Goal: Information Seeking & Learning: Learn about a topic

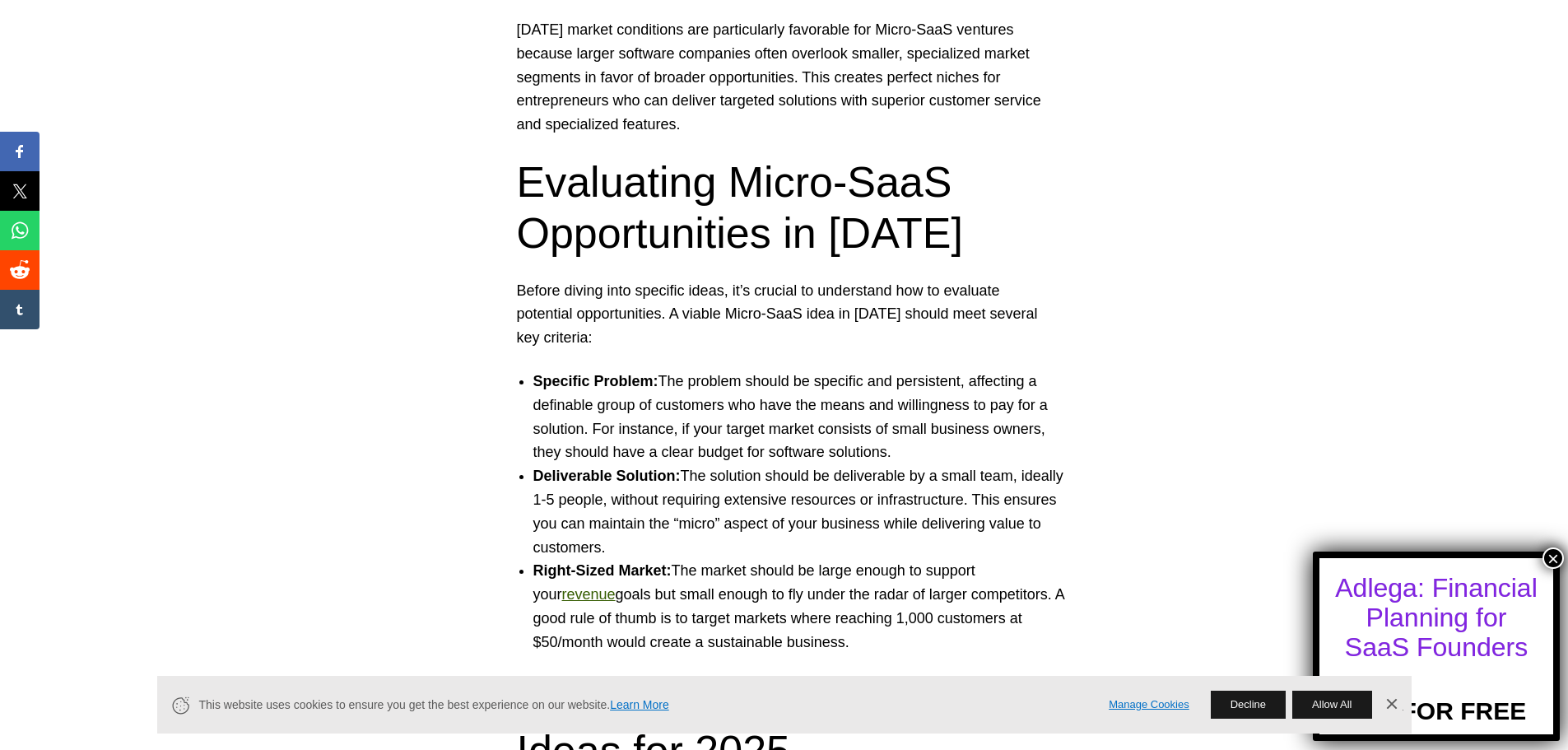
scroll to position [1428, 0]
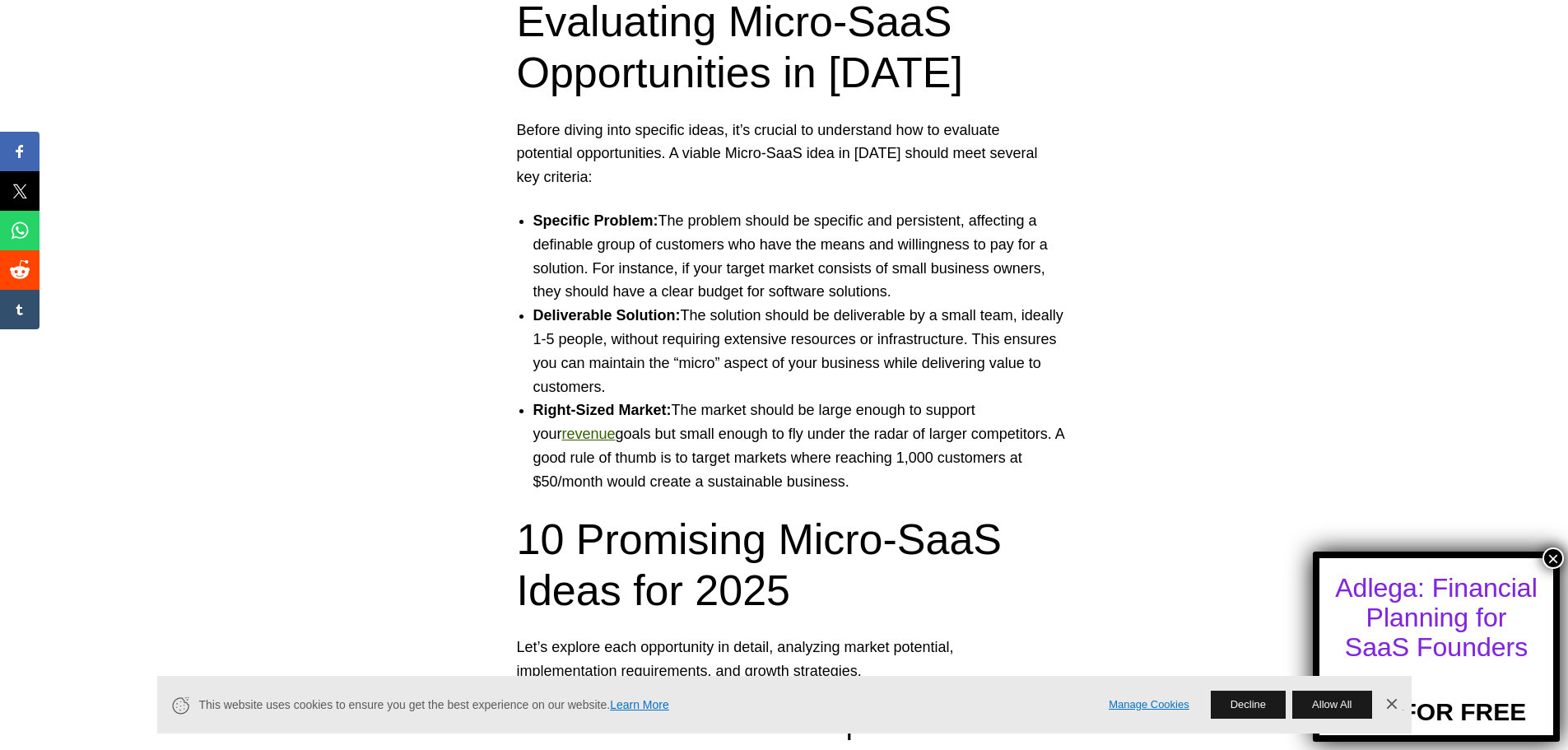
click at [1556, 555] on button "×" at bounding box center [1553, 558] width 22 height 22
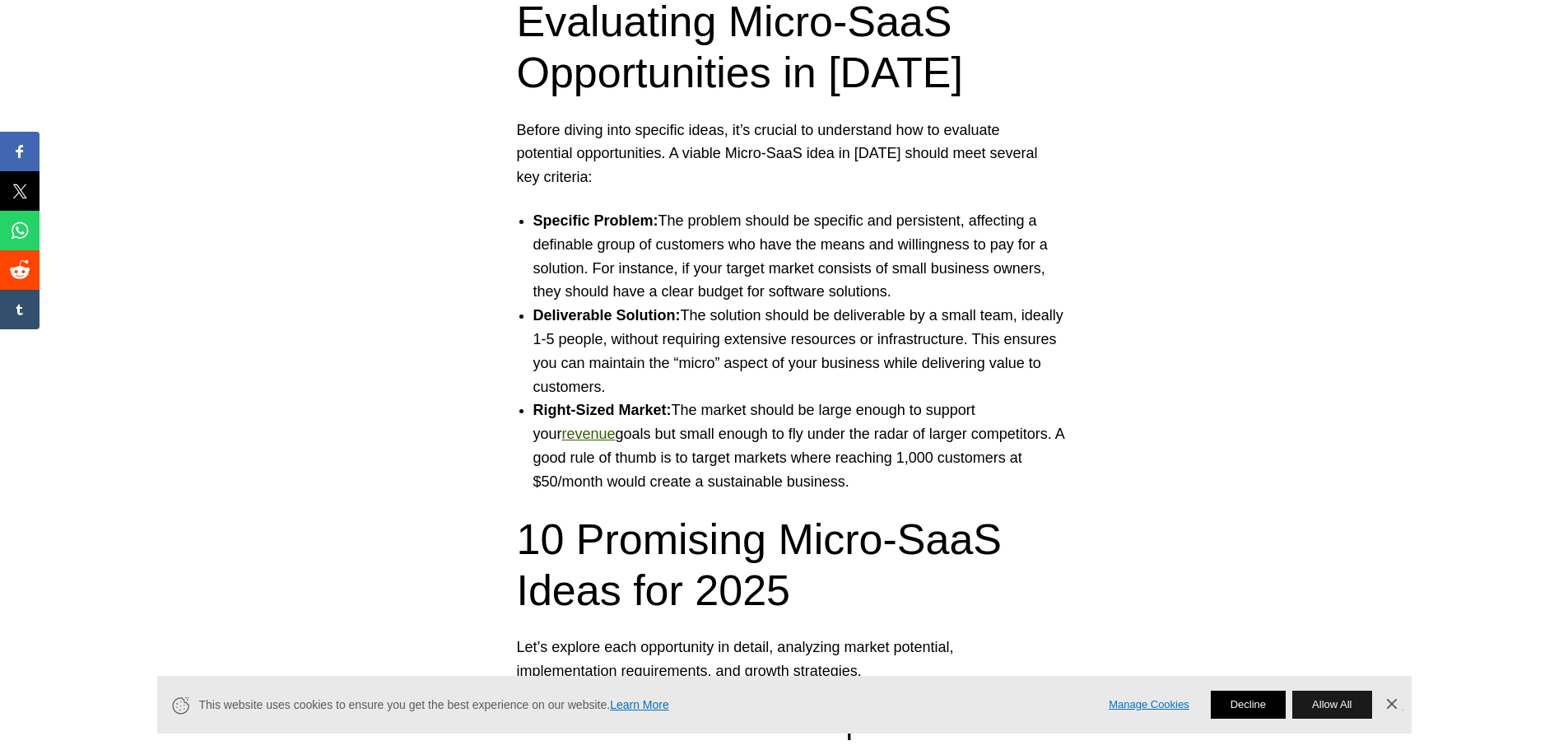
click at [1246, 692] on button "Decline" at bounding box center [1248, 705] width 75 height 28
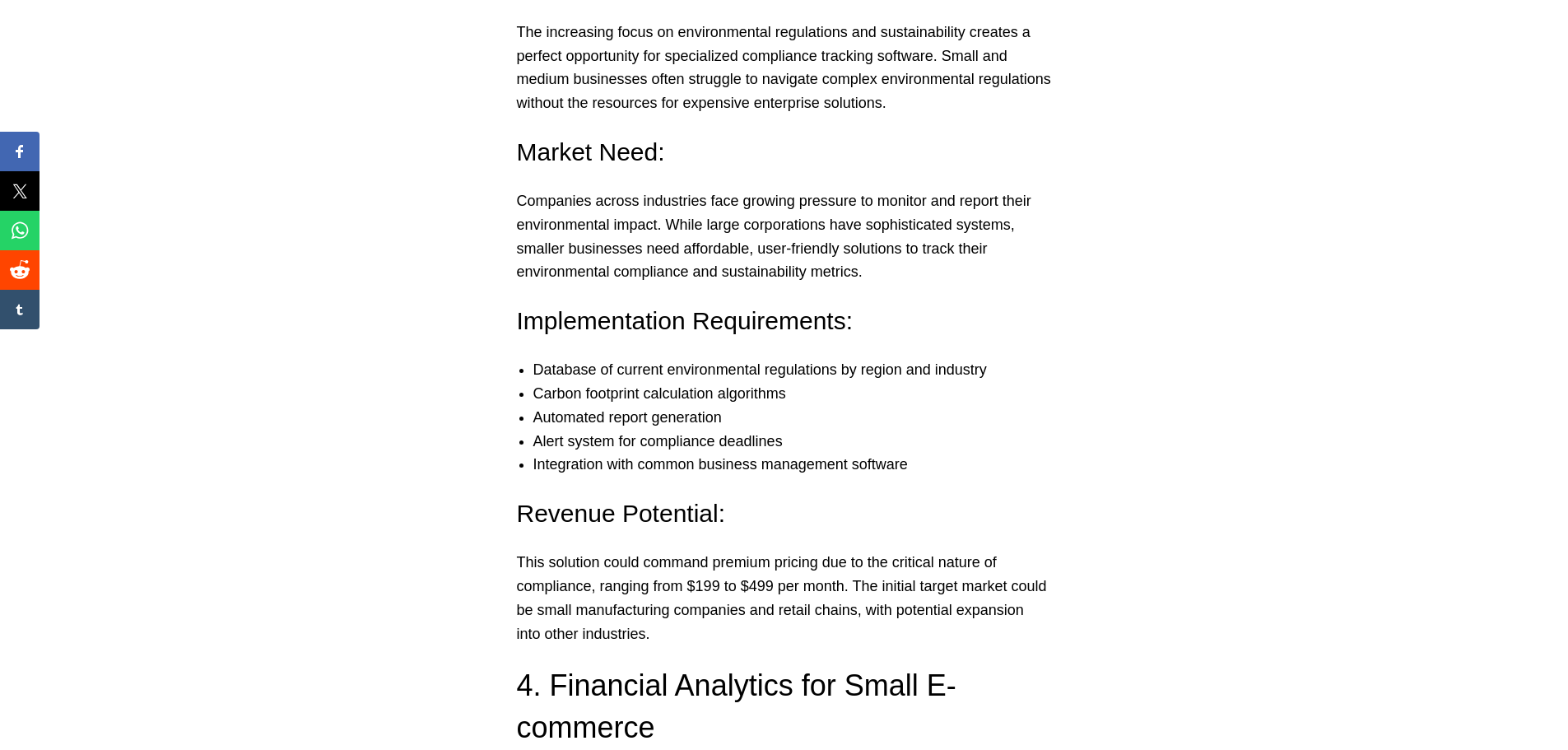
scroll to position [3515, 0]
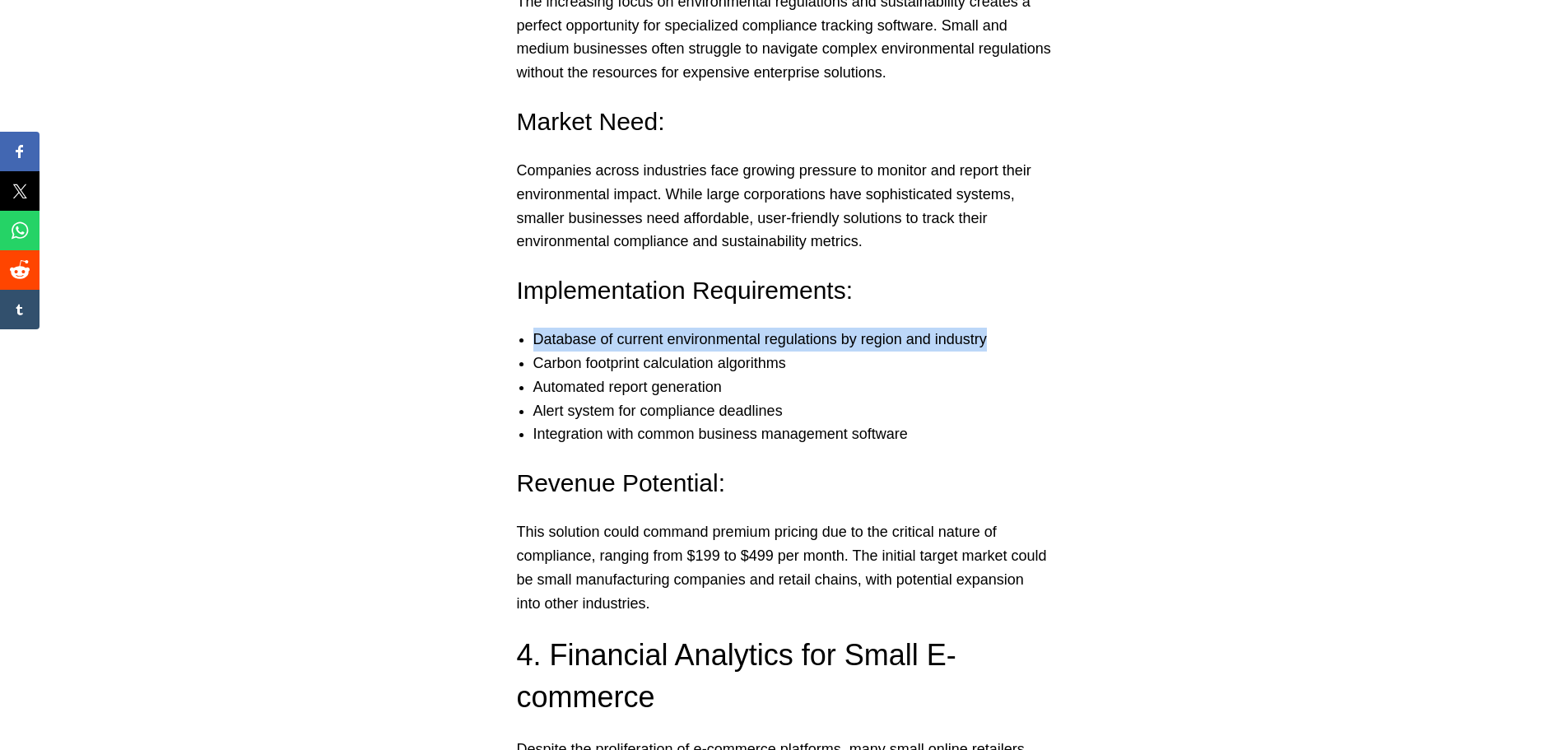
drag, startPoint x: 530, startPoint y: 313, endPoint x: 1006, endPoint y: 303, distance: 476.1
click at [1006, 328] on ul "Database of current environmental regulations by region and industry Carbon foo…" at bounding box center [784, 387] width 568 height 119
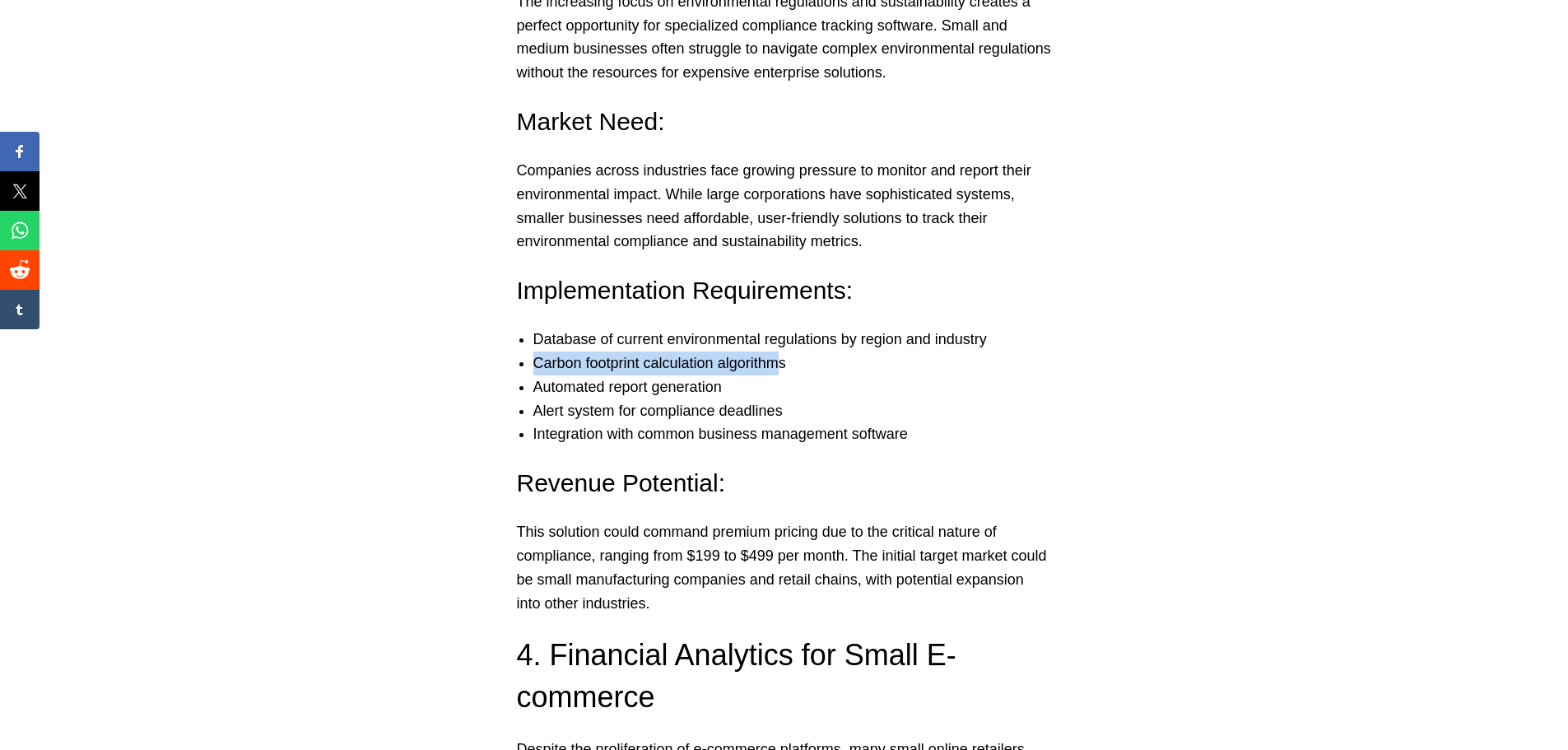
drag, startPoint x: 535, startPoint y: 338, endPoint x: 787, endPoint y: 330, distance: 252.1
click at [787, 351] on li "Carbon footprint calculation algorithms" at bounding box center [801, 363] width 535 height 24
click at [789, 351] on li "Carbon footprint calculation algorithms" at bounding box center [801, 363] width 535 height 24
drag, startPoint x: 796, startPoint y: 338, endPoint x: 512, endPoint y: 343, distance: 284.0
click at [512, 343] on ul "Database of current environmental regulations by region and industry Carbon foo…" at bounding box center [784, 387] width 568 height 119
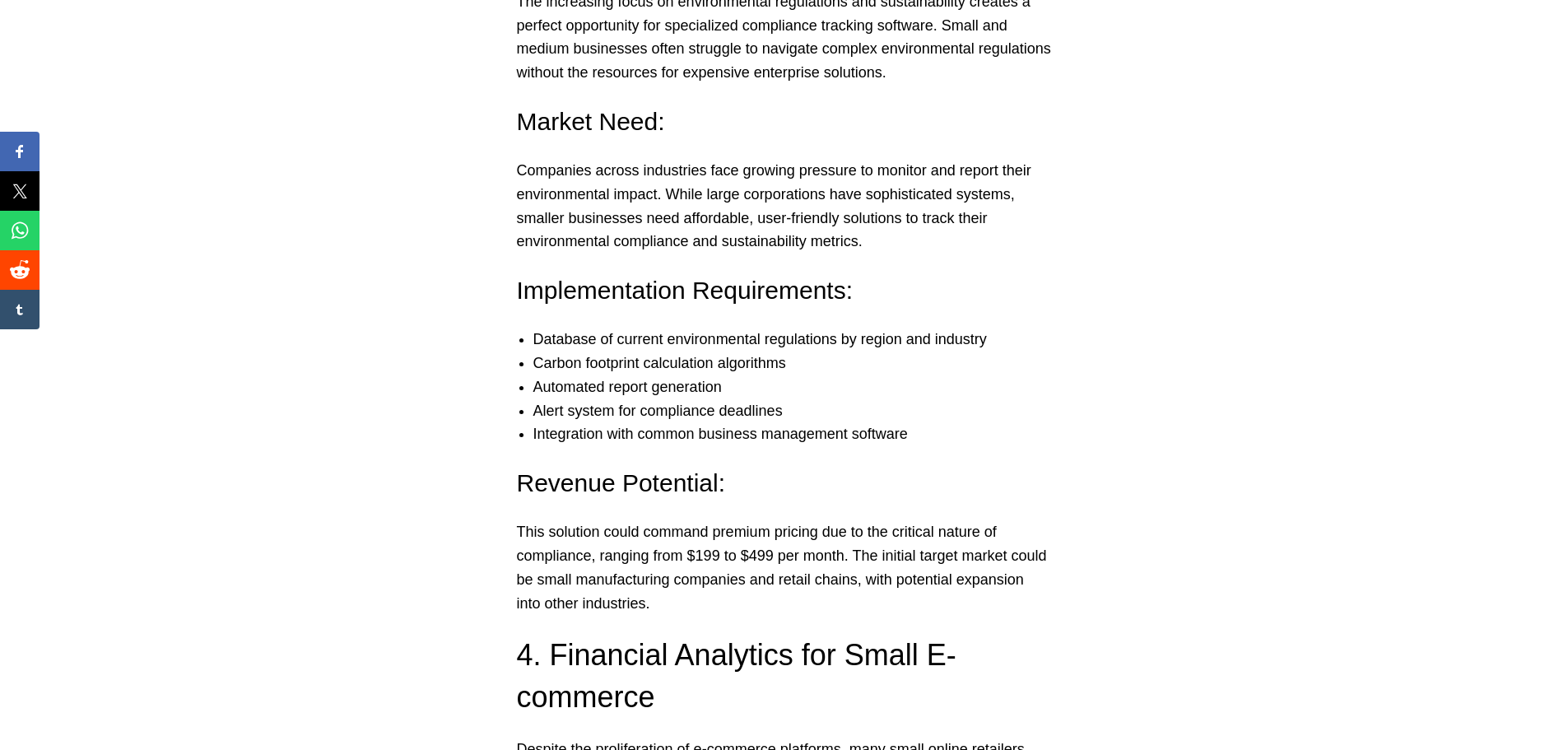
drag, startPoint x: 508, startPoint y: 265, endPoint x: 602, endPoint y: 275, distance: 94.5
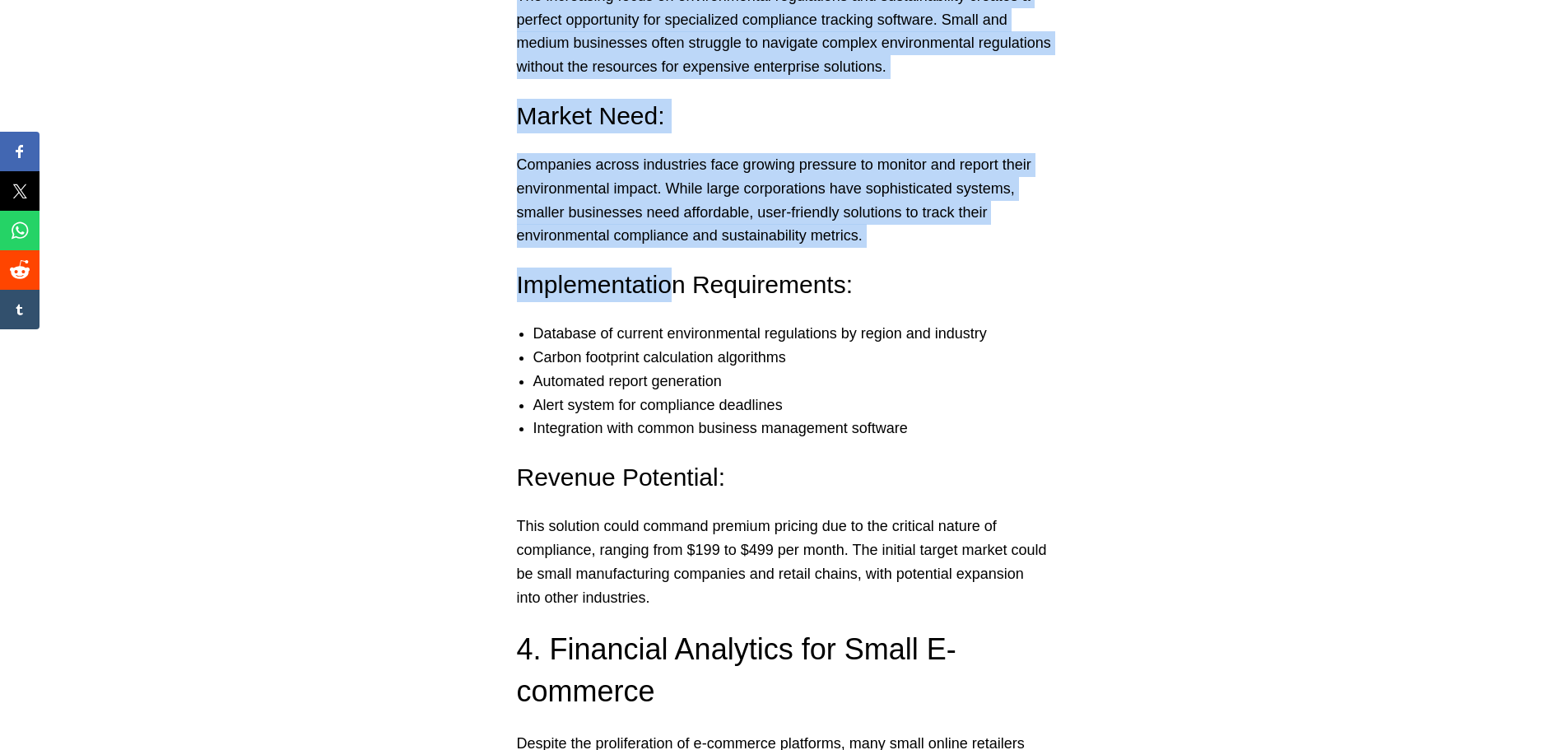
scroll to position [3624, 0]
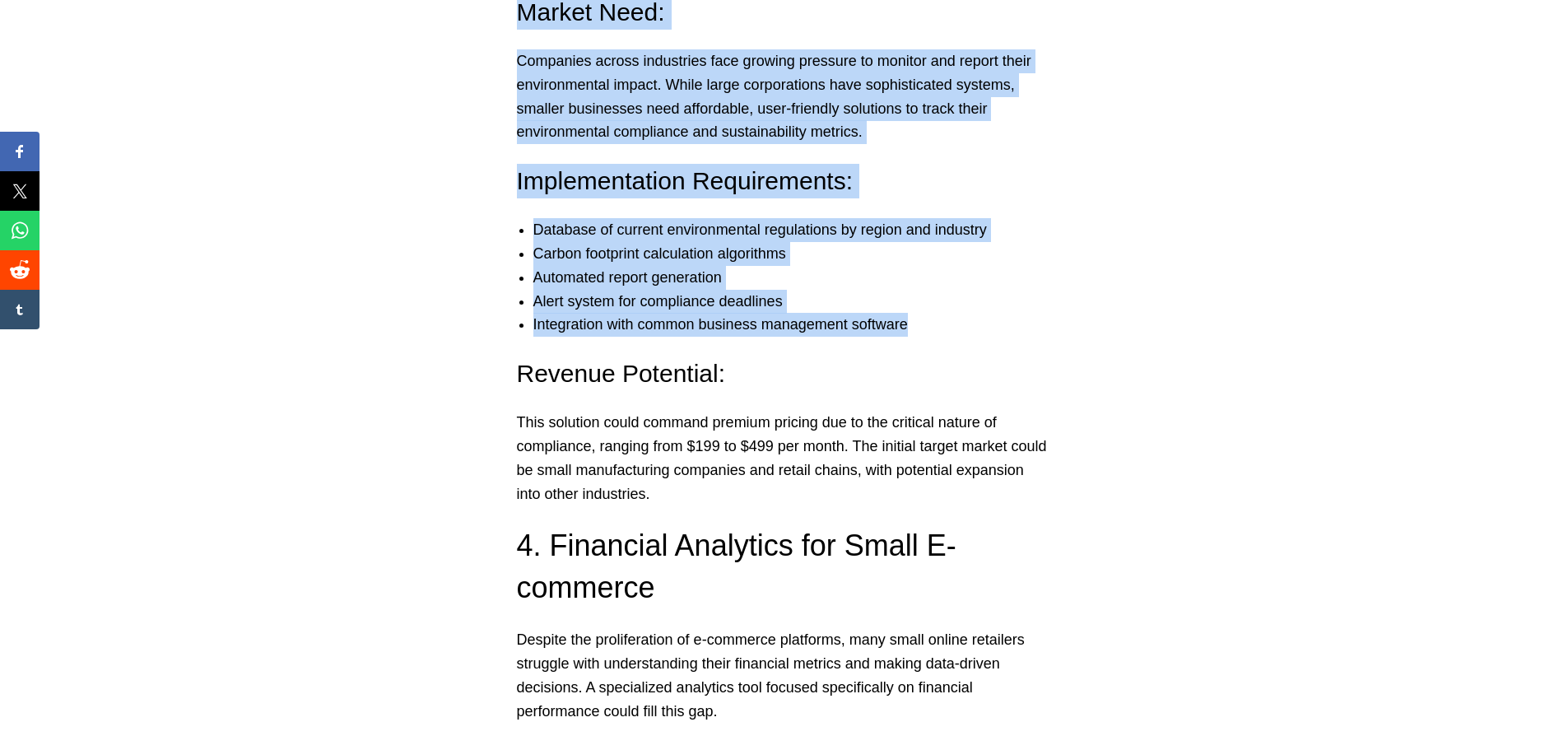
drag, startPoint x: 532, startPoint y: 198, endPoint x: 923, endPoint y: 296, distance: 403.1
copy div ". Environmental Compliance Software The increasing focus on environmental regul…"
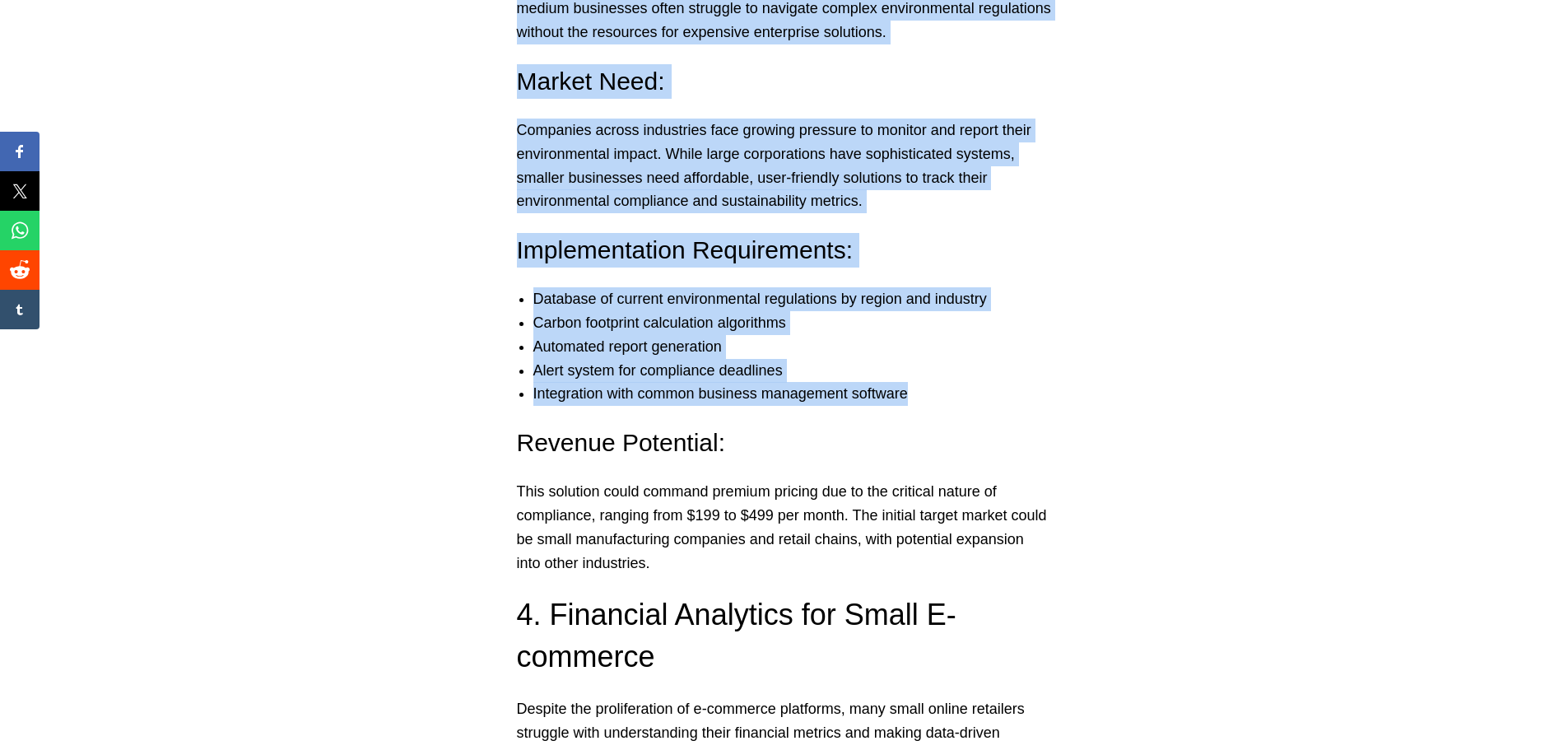
scroll to position [3460, 0]
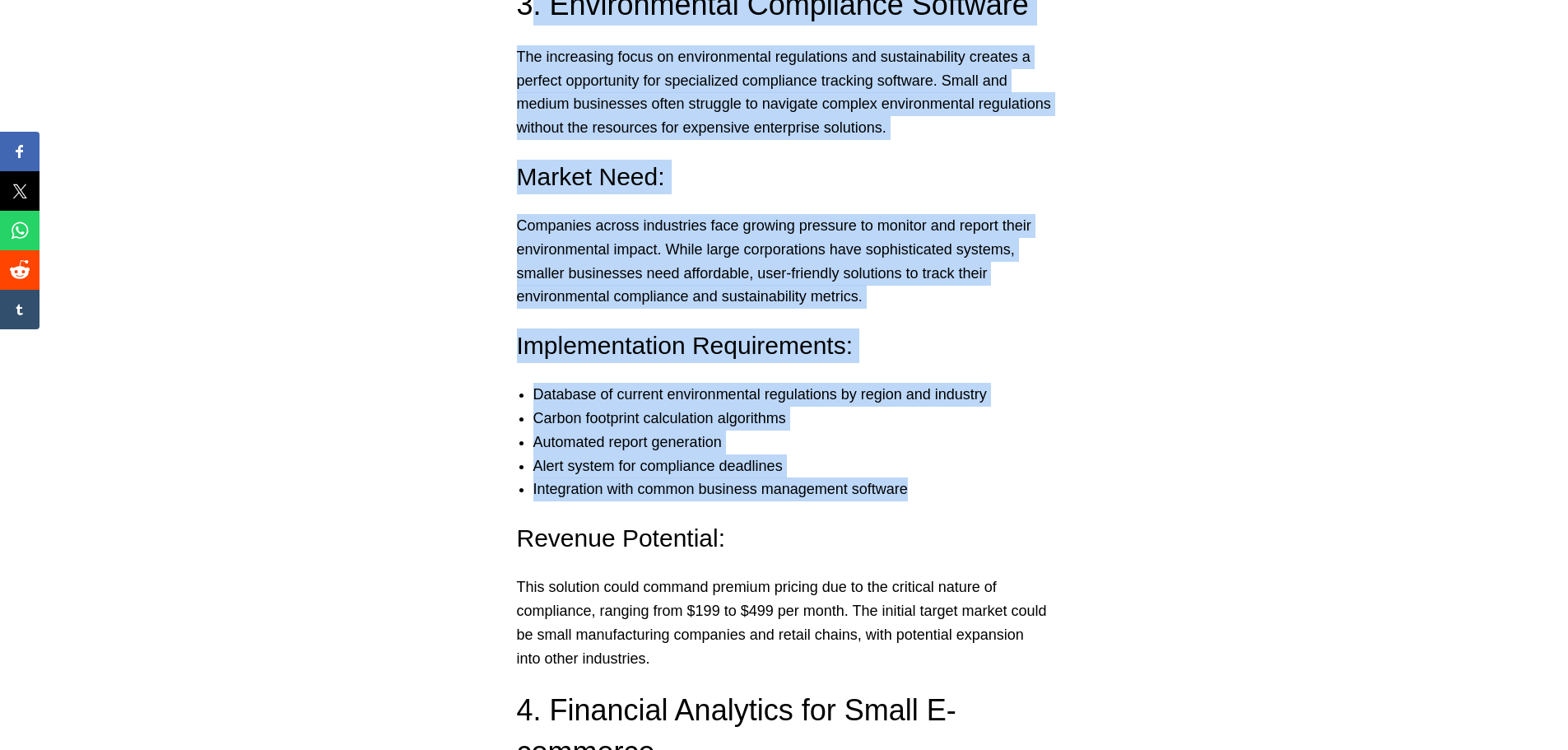
click at [737, 231] on p "Companies across industries face growing pressure to monitor and report their e…" at bounding box center [784, 262] width 535 height 95
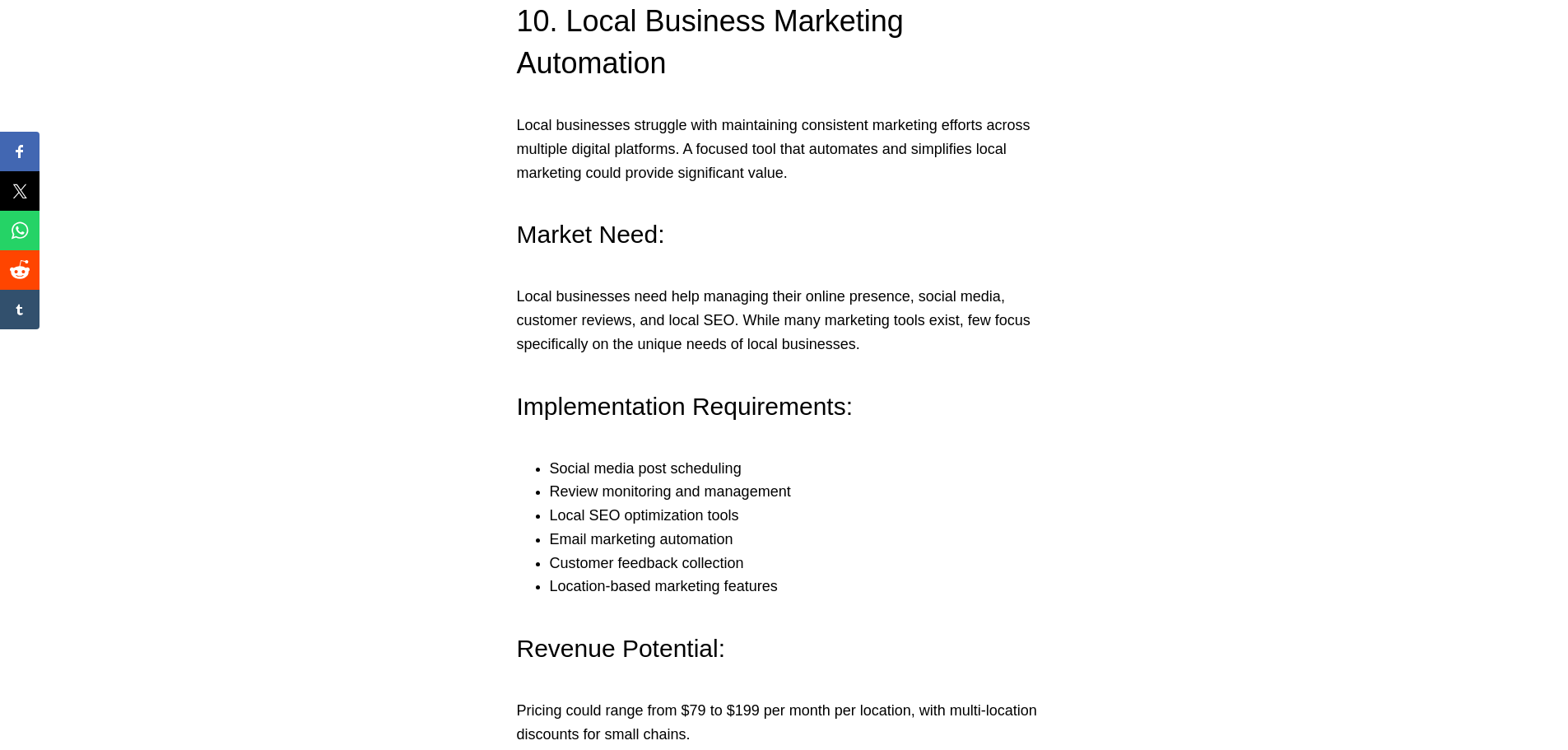
scroll to position [8841, 0]
